Goal: Task Accomplishment & Management: Use online tool/utility

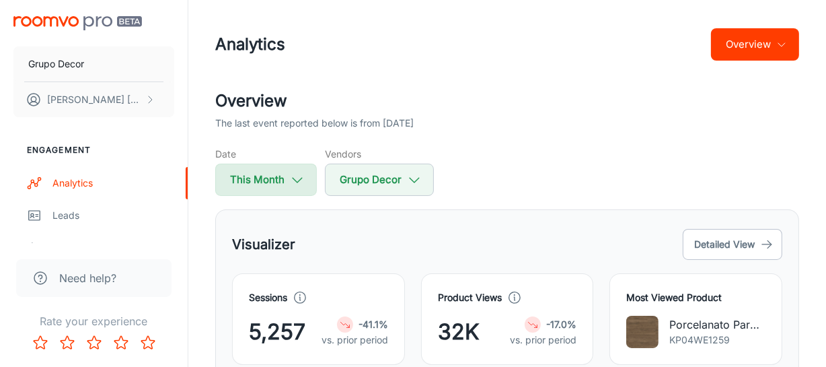
click at [301, 182] on icon "button" at bounding box center [297, 179] width 15 height 15
select select "7"
select select "2025"
select select "7"
select select "2025"
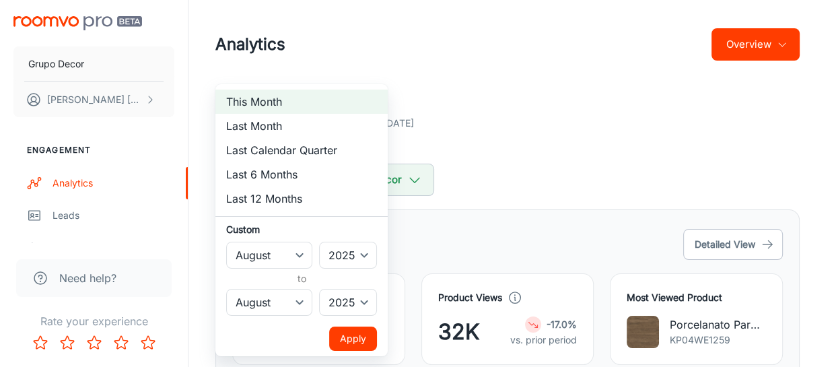
click at [280, 176] on li "Last 6 Months" at bounding box center [301, 174] width 172 height 24
select select "1"
select select "6"
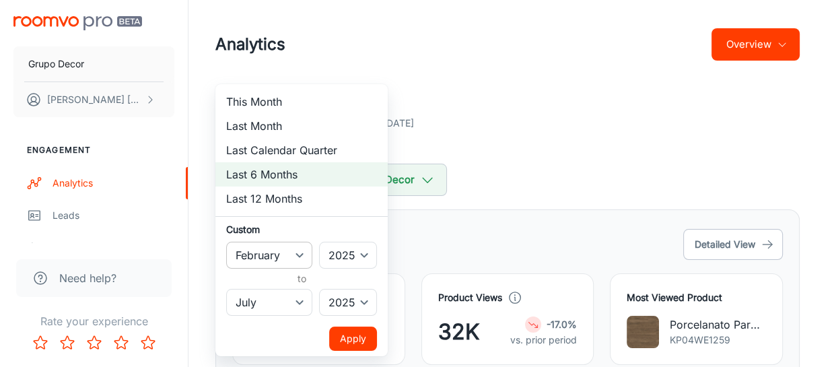
click at [302, 252] on select "January February March April May June July August September October November De…" at bounding box center [269, 255] width 86 height 27
select select "0"
click at [226, 242] on select "January February March April May June July August September October November De…" at bounding box center [269, 255] width 86 height 27
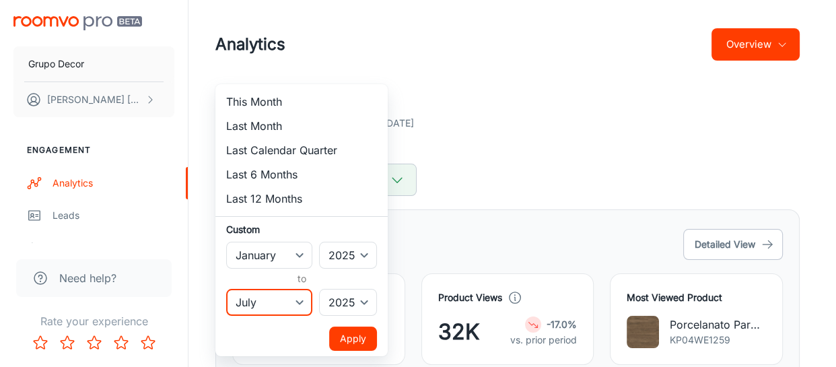
click at [296, 302] on select "January February March April May June July August September October November De…" at bounding box center [269, 302] width 86 height 27
select select "7"
click at [226, 289] on select "January February March April May June July August September October November De…" at bounding box center [269, 302] width 86 height 27
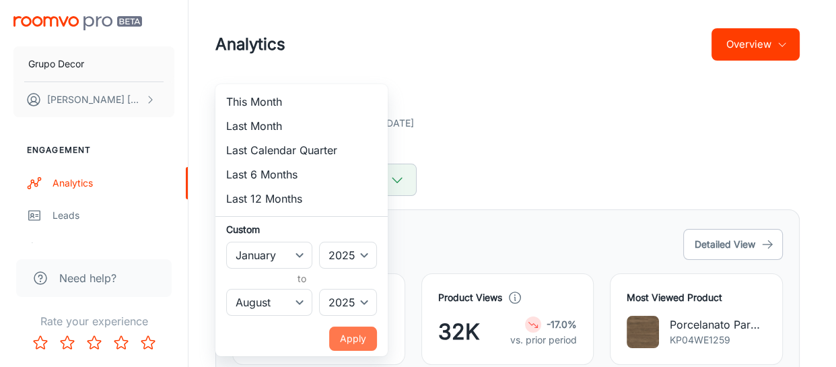
click at [351, 338] on button "Apply" at bounding box center [353, 338] width 48 height 24
